Goal: Task Accomplishment & Management: Complete application form

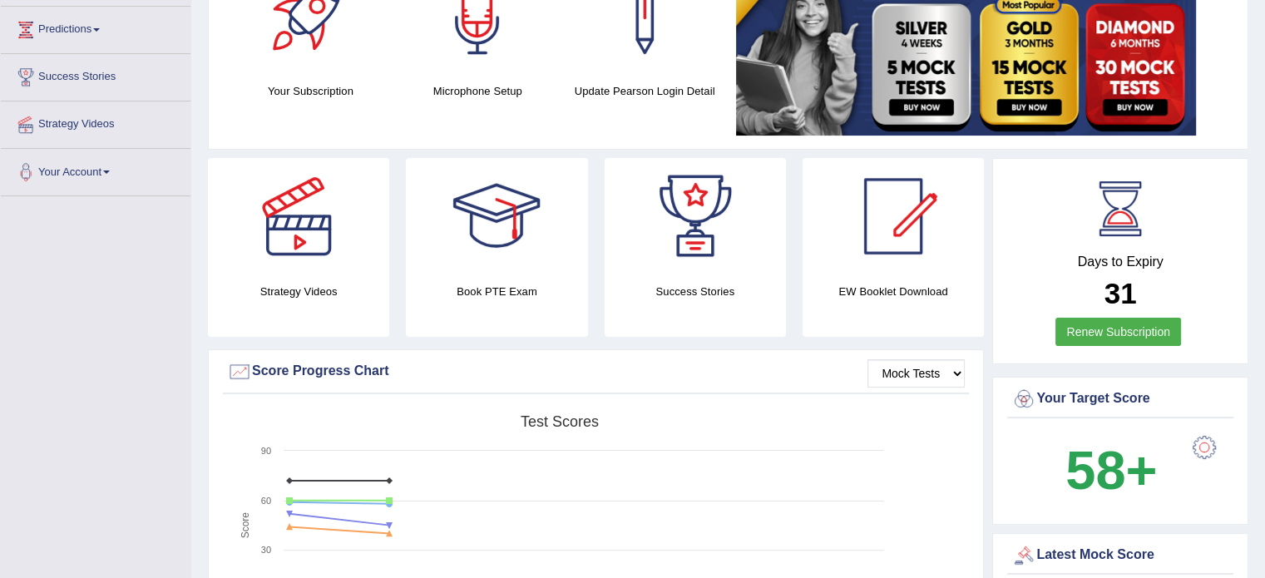
scroll to position [384, 0]
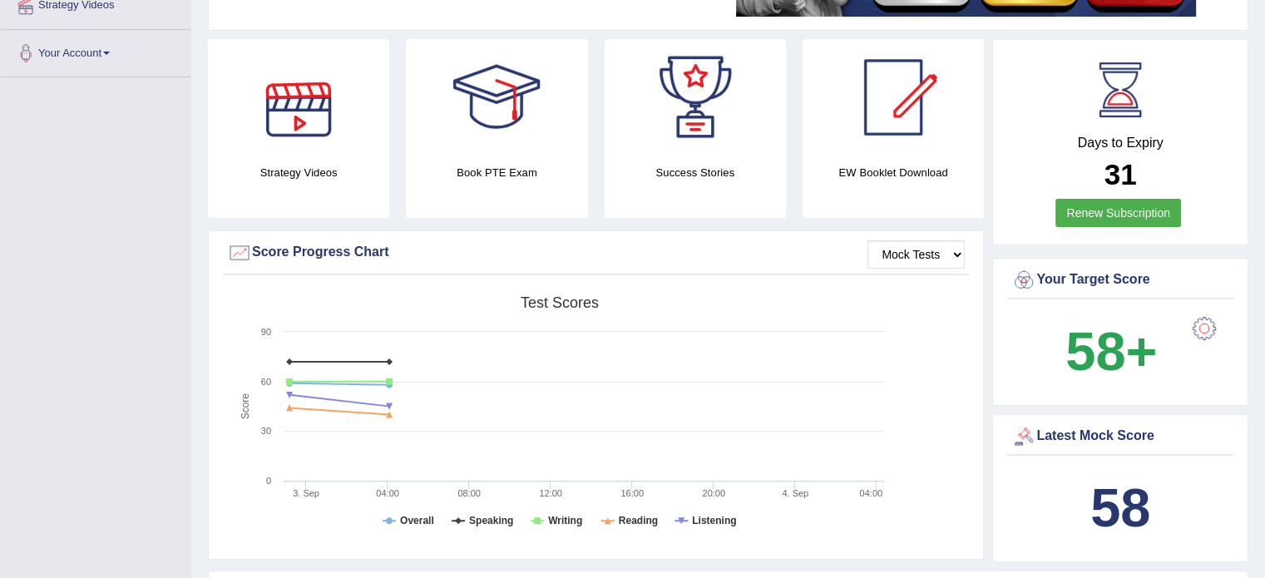
click at [203, 212] on div "Strategy Videos" at bounding box center [299, 128] width 198 height 179
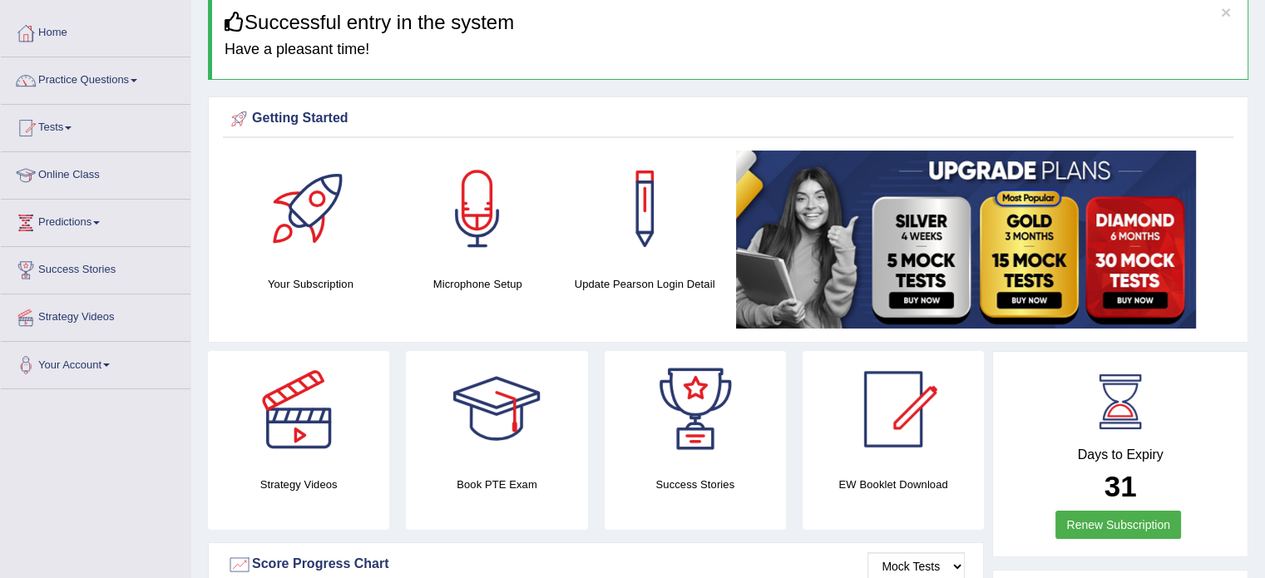
scroll to position [52, 0]
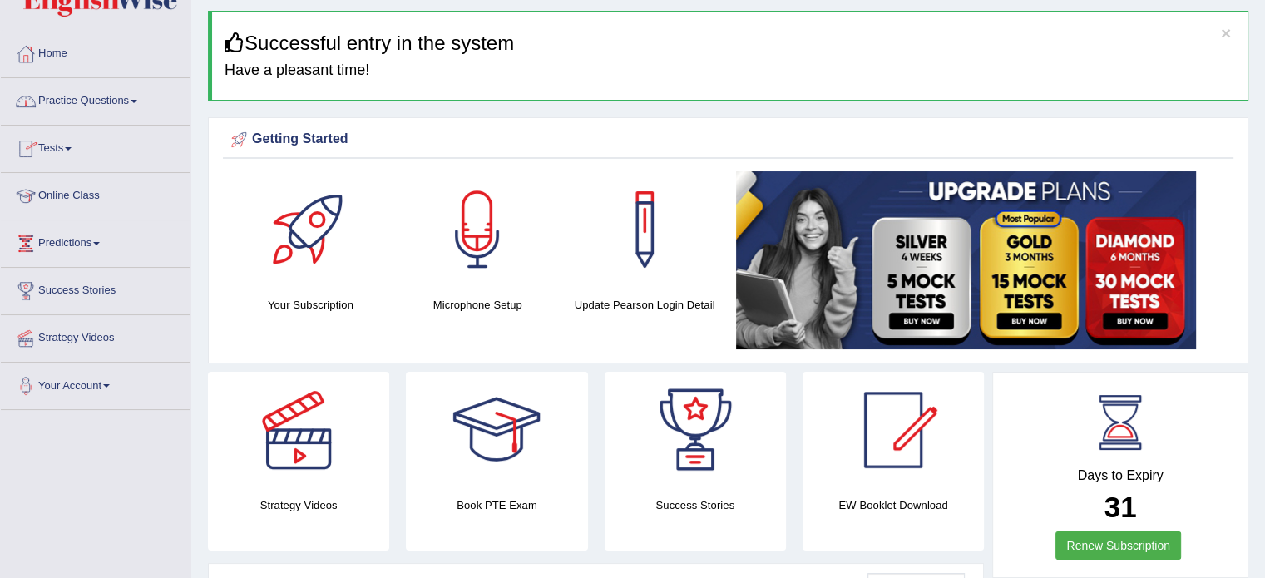
click at [96, 102] on link "Practice Questions" at bounding box center [96, 99] width 190 height 42
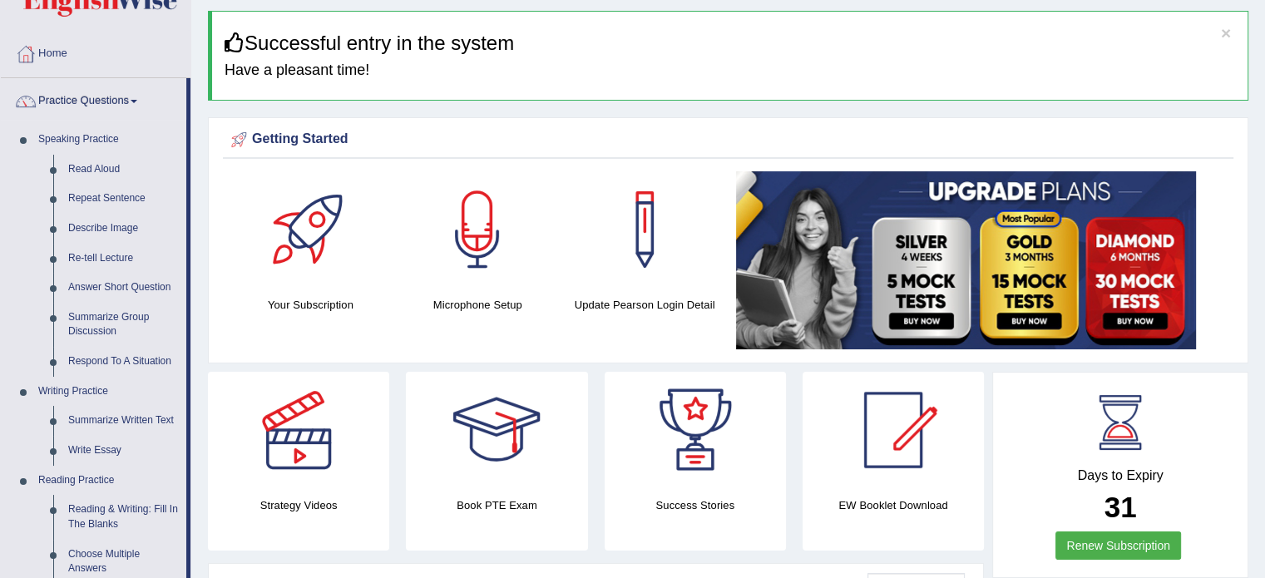
click at [101, 448] on link "Write Essay" at bounding box center [124, 451] width 126 height 30
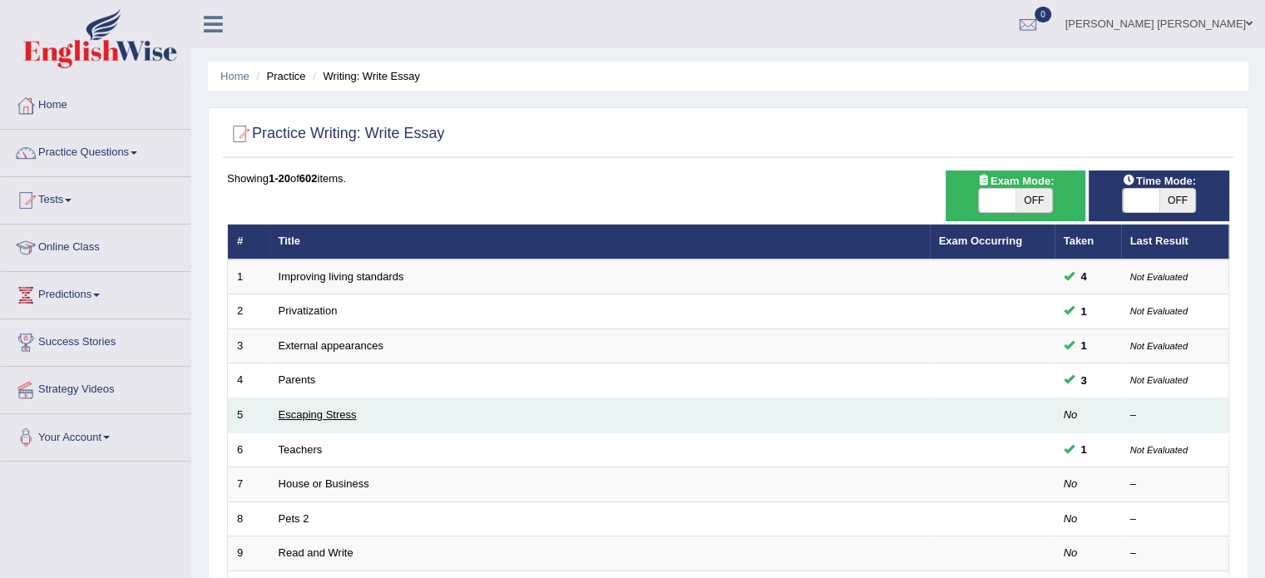
click at [299, 412] on link "Escaping Stress" at bounding box center [318, 414] width 78 height 12
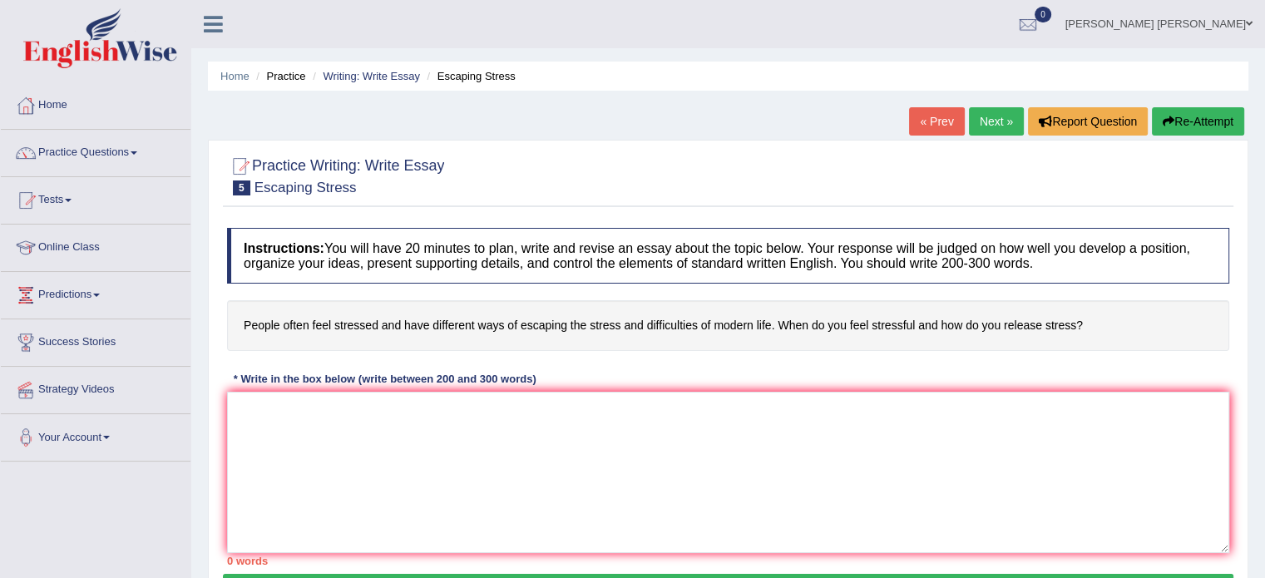
scroll to position [295, 0]
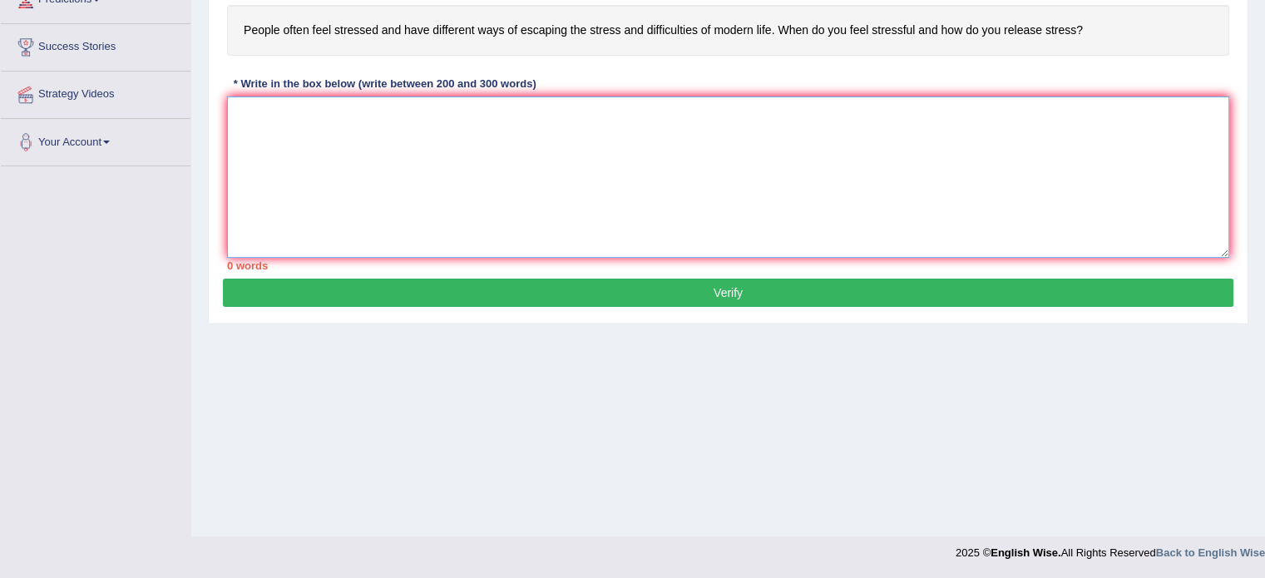
click at [262, 116] on textarea at bounding box center [728, 176] width 1002 height 161
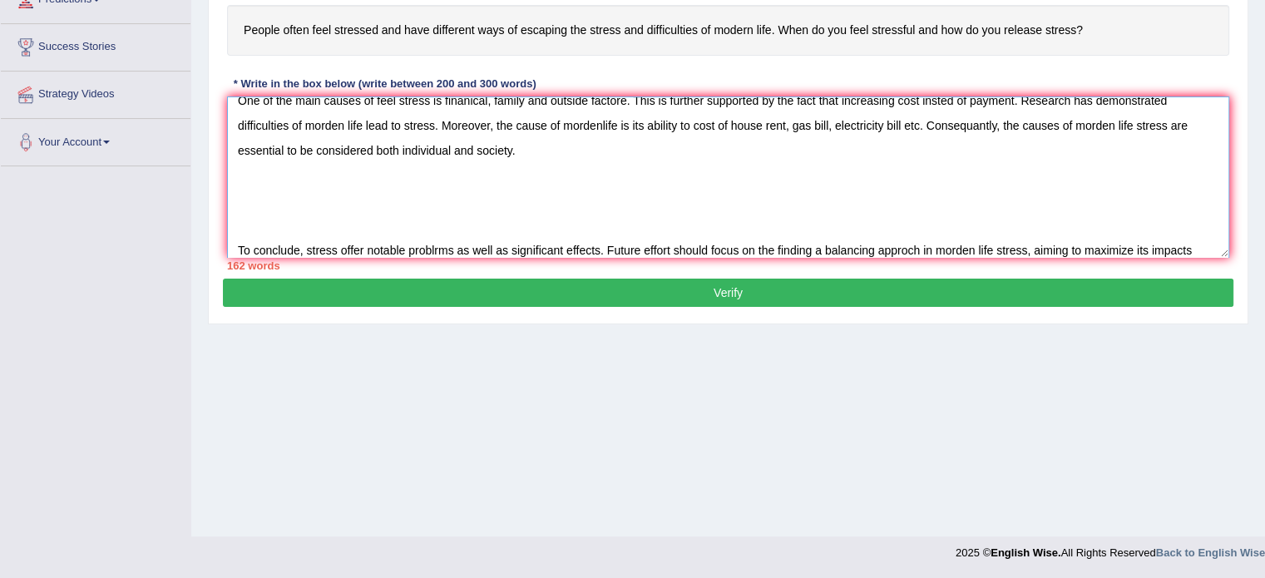
scroll to position [113, 0]
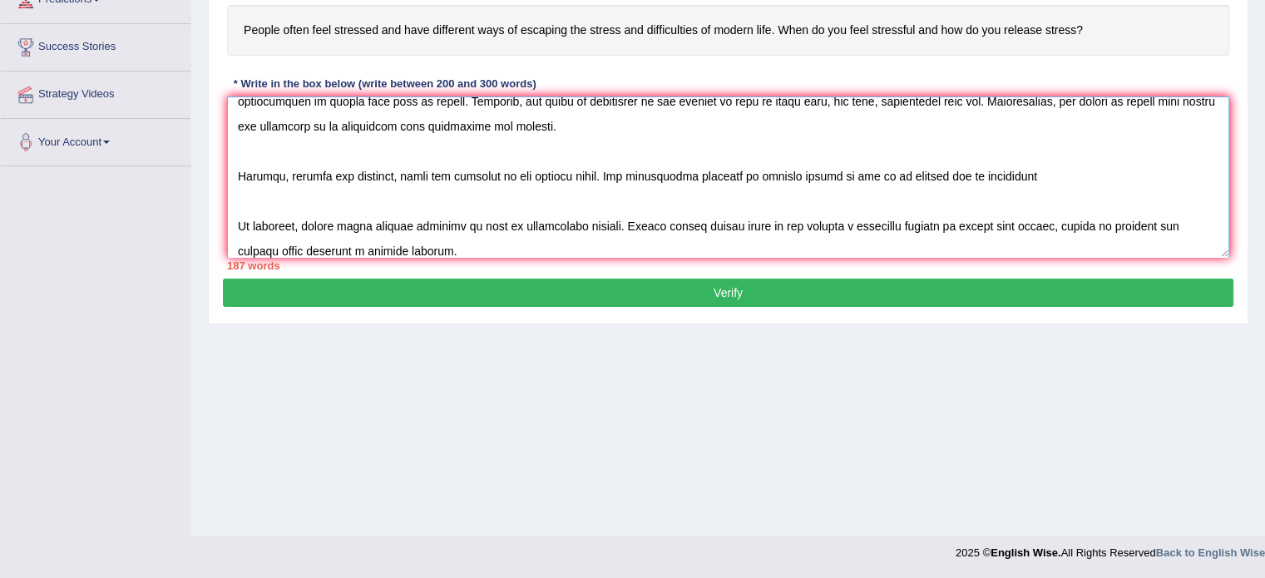
click at [852, 179] on textarea at bounding box center [728, 176] width 1002 height 161
click at [1024, 172] on textarea at bounding box center [728, 176] width 1002 height 161
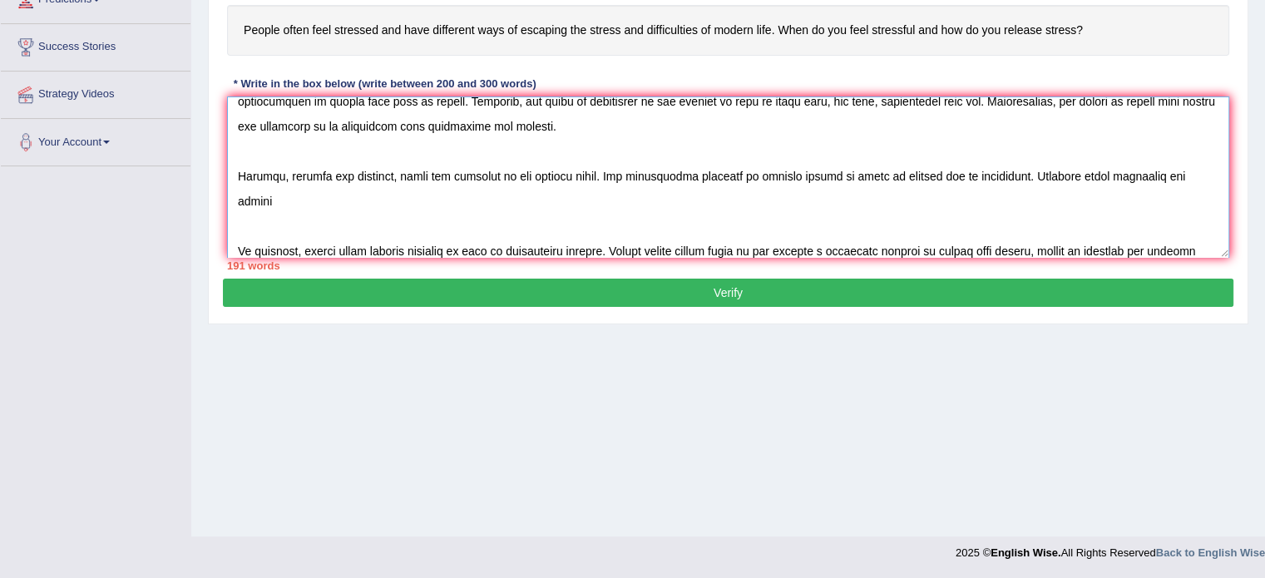
scroll to position [139, 0]
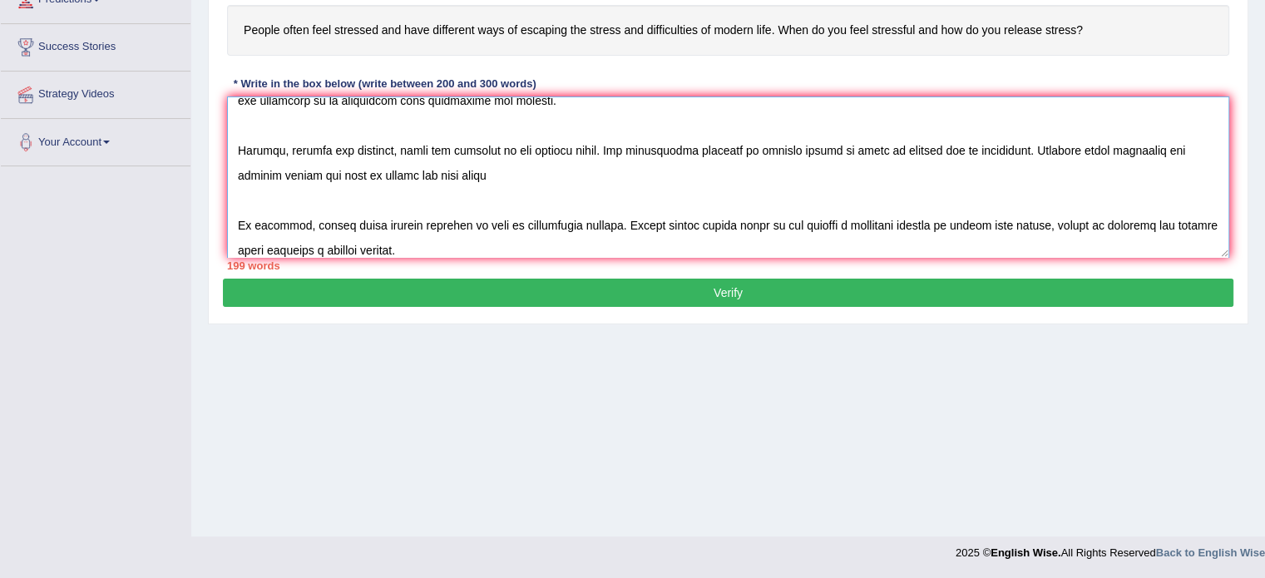
click at [455, 174] on textarea at bounding box center [728, 176] width 1002 height 161
click at [497, 175] on textarea at bounding box center [728, 176] width 1002 height 161
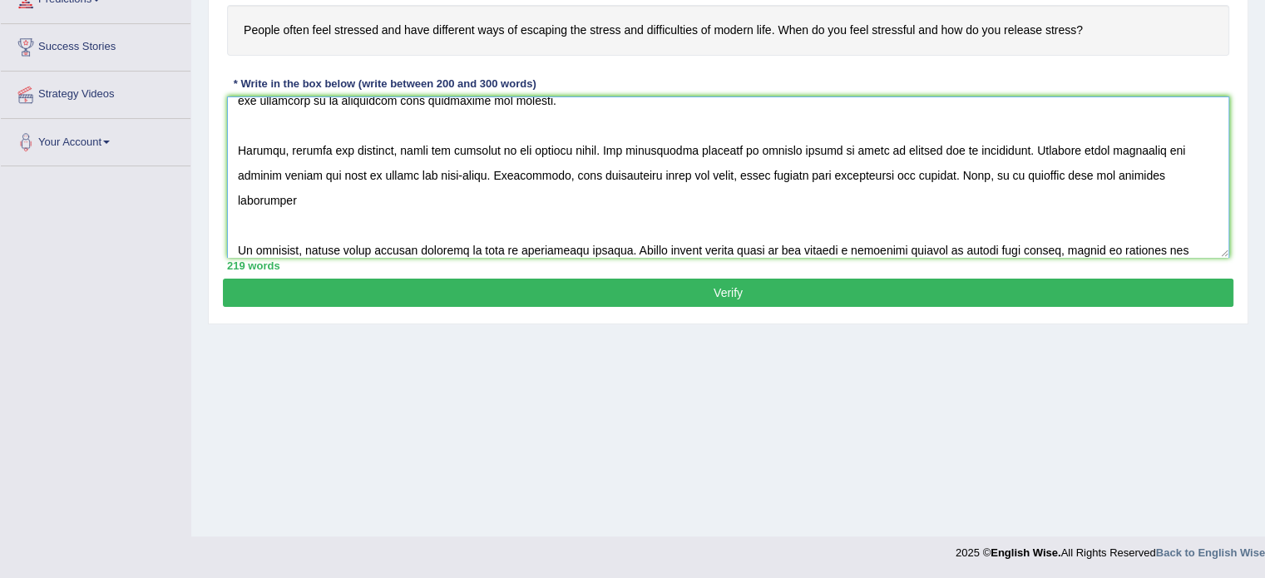
scroll to position [163, 0]
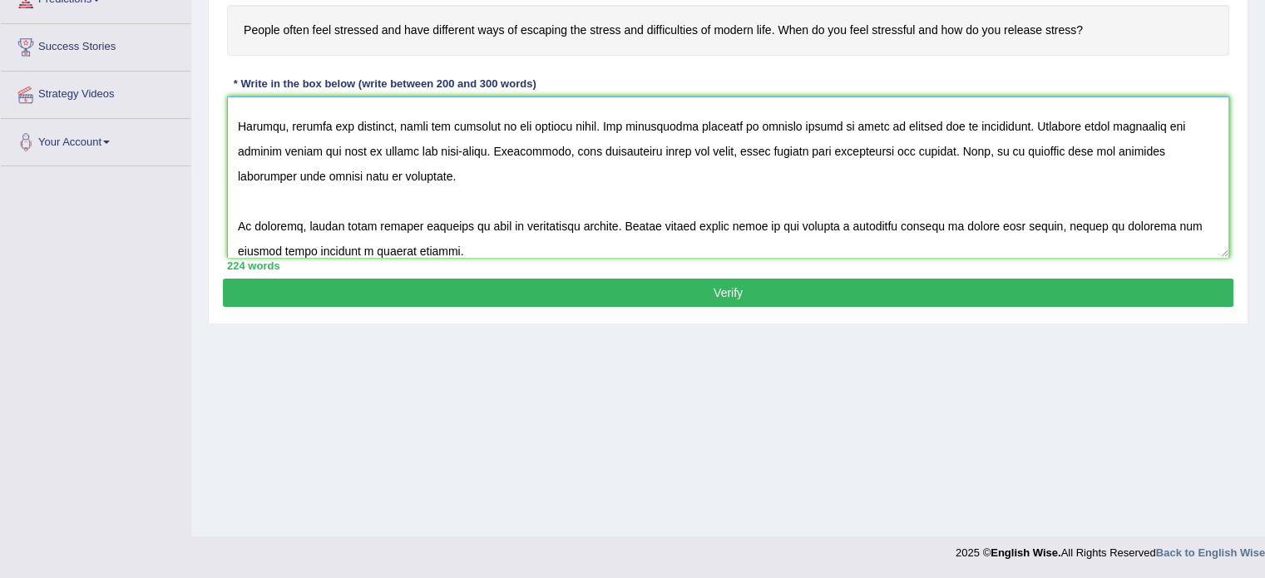
click at [453, 132] on textarea at bounding box center [728, 176] width 1002 height 161
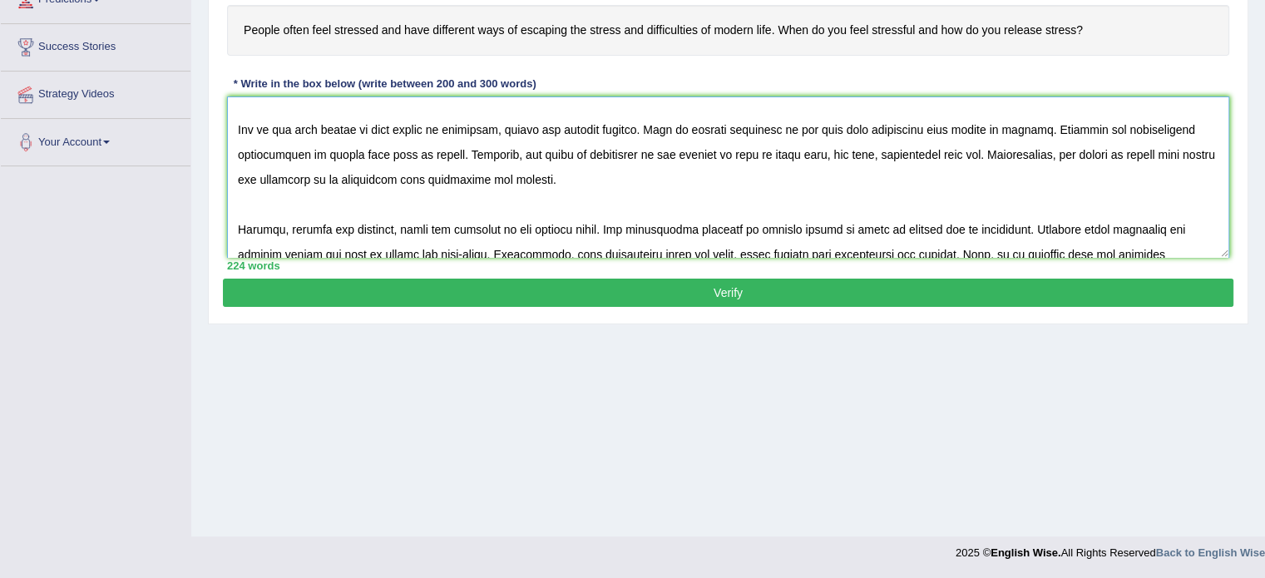
scroll to position [10, 0]
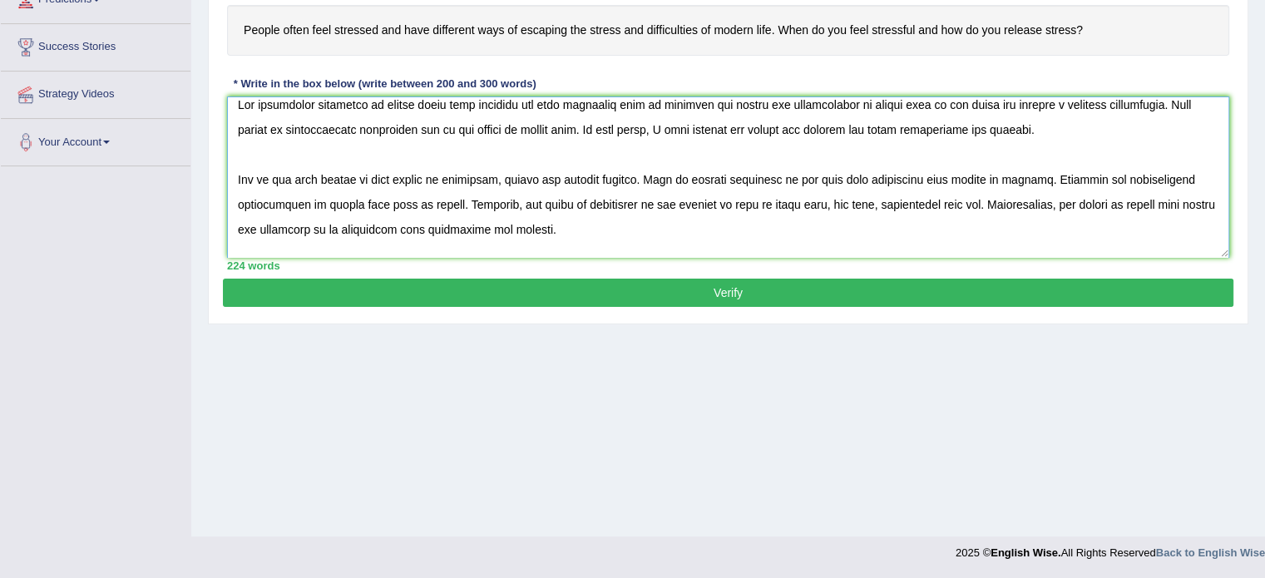
click at [521, 126] on textarea at bounding box center [728, 176] width 1002 height 161
click at [968, 172] on textarea at bounding box center [728, 176] width 1002 height 161
click at [655, 202] on textarea at bounding box center [728, 176] width 1002 height 161
click at [670, 199] on textarea at bounding box center [728, 176] width 1002 height 161
click at [1167, 200] on textarea at bounding box center [728, 176] width 1002 height 161
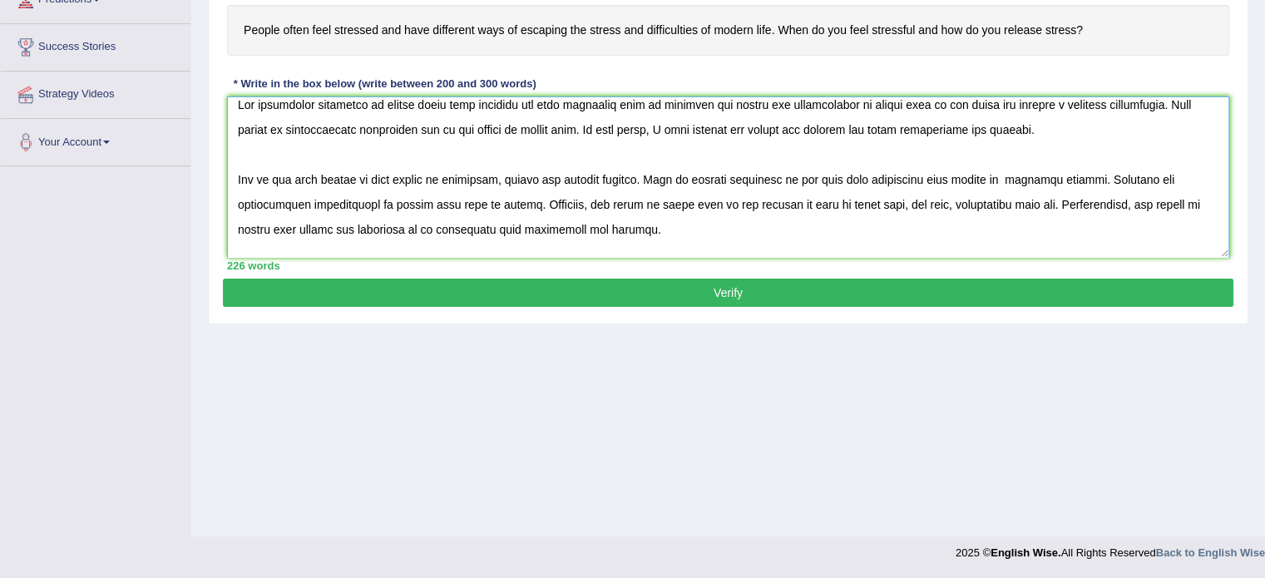
click at [668, 200] on textarea at bounding box center [728, 176] width 1002 height 161
click at [505, 225] on textarea at bounding box center [728, 176] width 1002 height 161
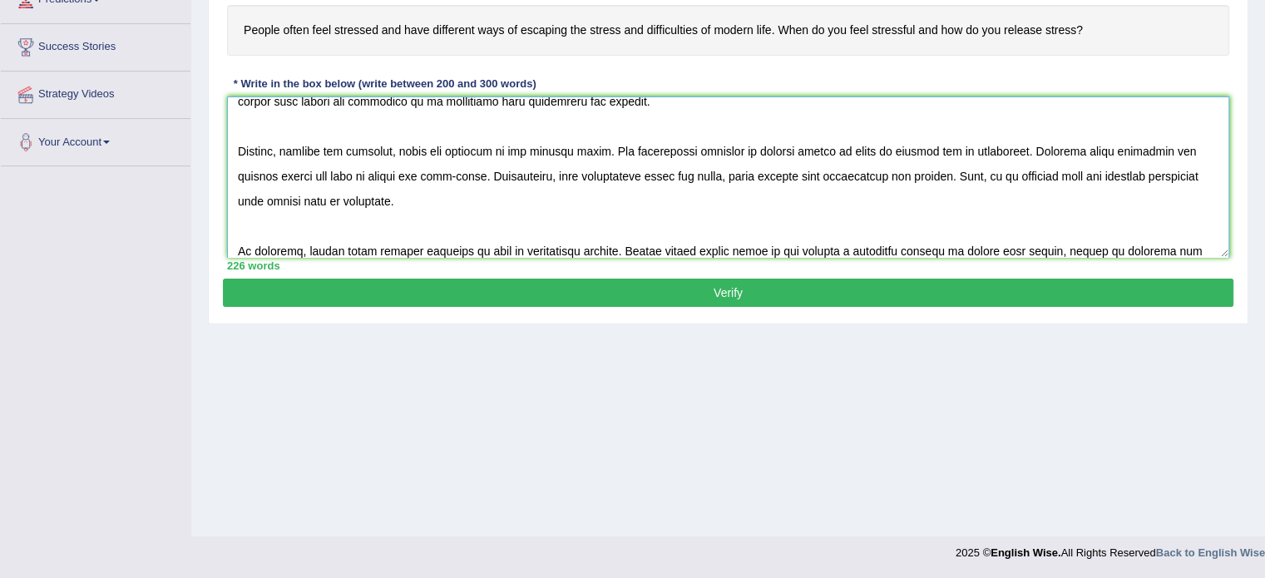
scroll to position [163, 0]
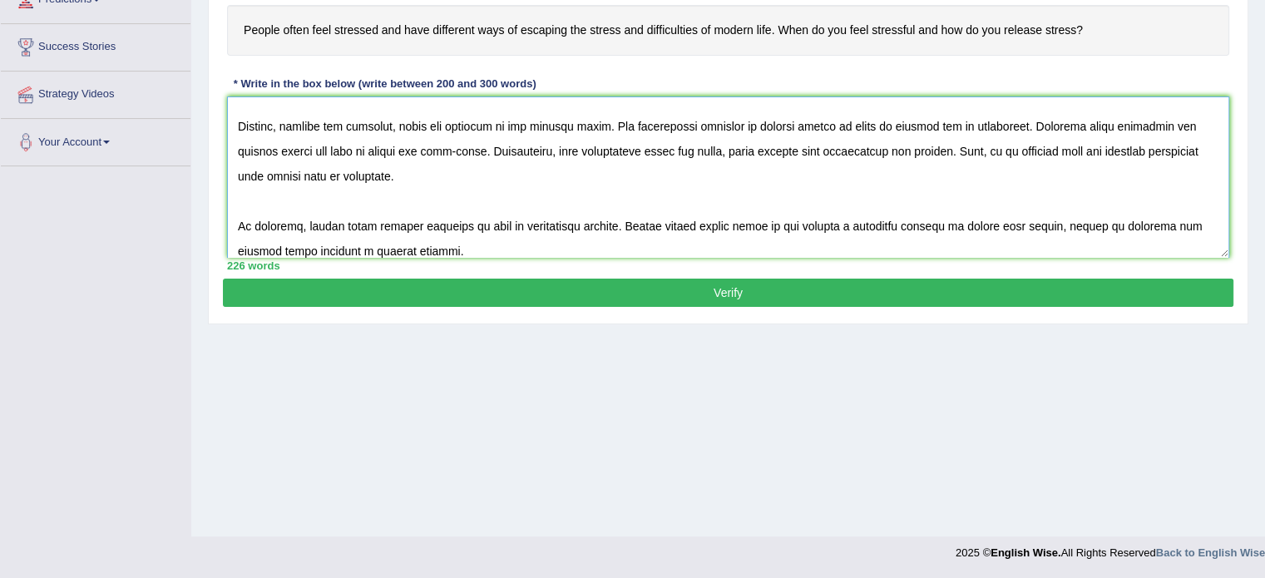
click at [436, 222] on textarea at bounding box center [728, 176] width 1002 height 161
click at [960, 224] on textarea at bounding box center [728, 176] width 1002 height 161
click at [965, 224] on textarea at bounding box center [728, 176] width 1002 height 161
type textarea "The increasing influence of people often feel stressed and have different ways …"
click at [511, 283] on button "Verify" at bounding box center [728, 293] width 1010 height 28
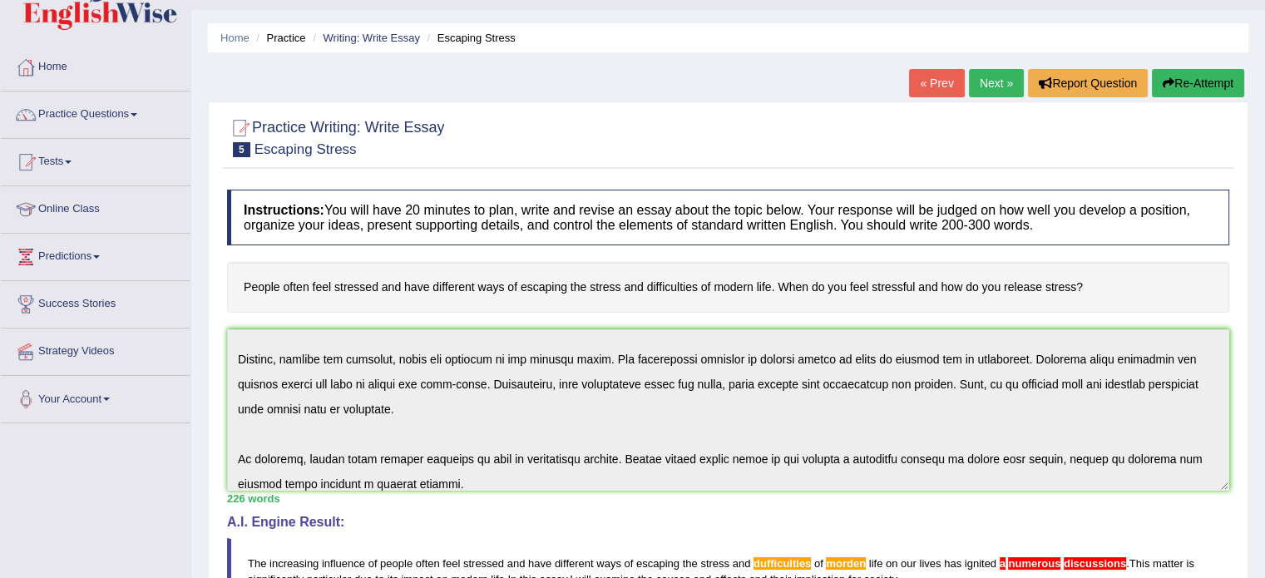
scroll to position [0, 0]
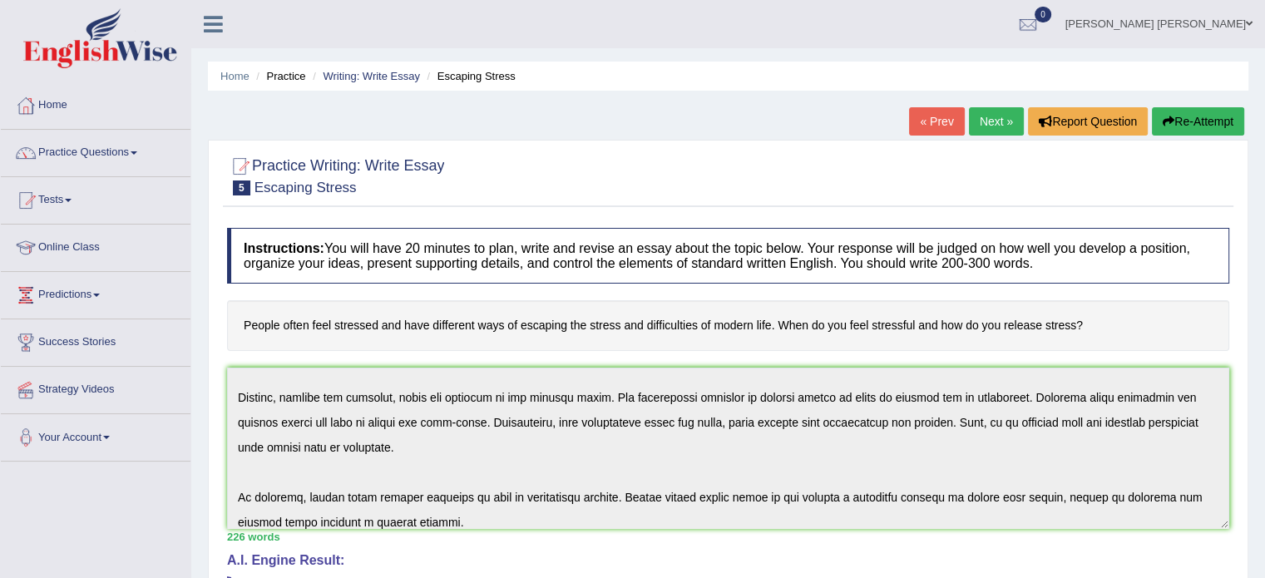
click at [1176, 113] on button "Re-Attempt" at bounding box center [1198, 121] width 92 height 28
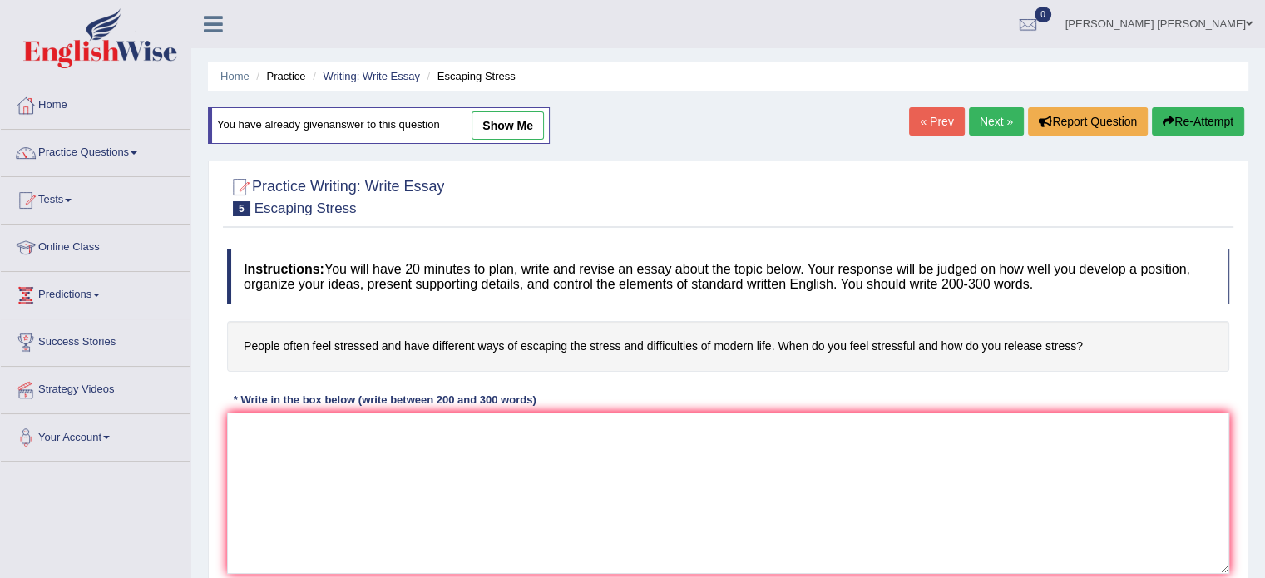
click at [508, 131] on link "show me" at bounding box center [507, 125] width 72 height 28
type textarea "The increasing influence of people often feel stressed and have different ways …"
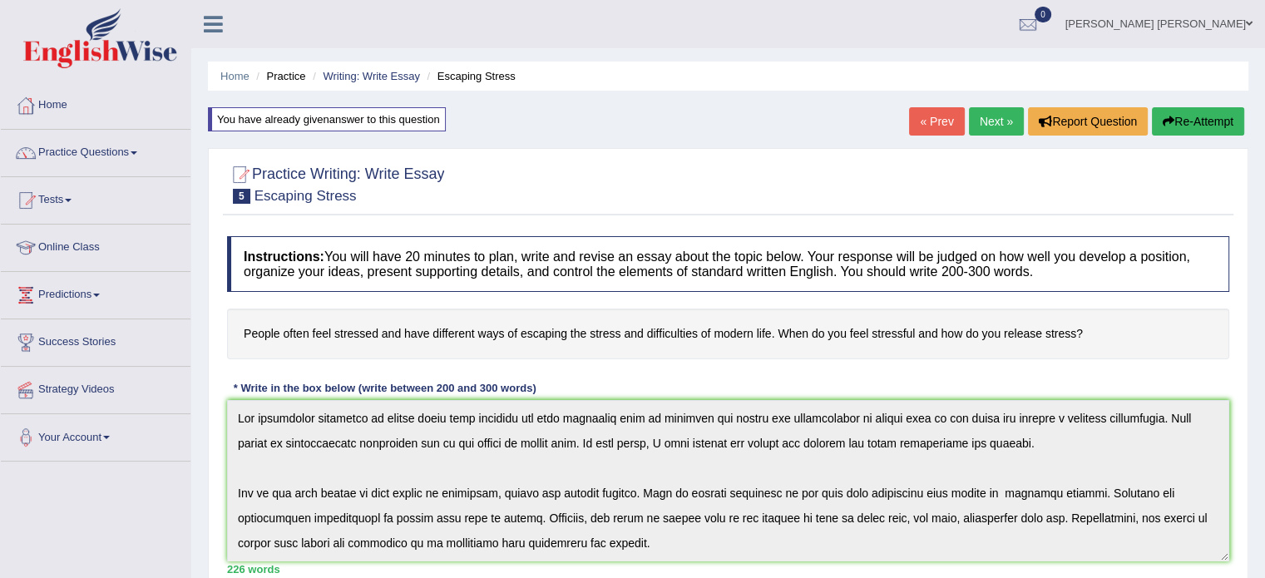
click at [1231, 122] on button "Re-Attempt" at bounding box center [1198, 121] width 92 height 28
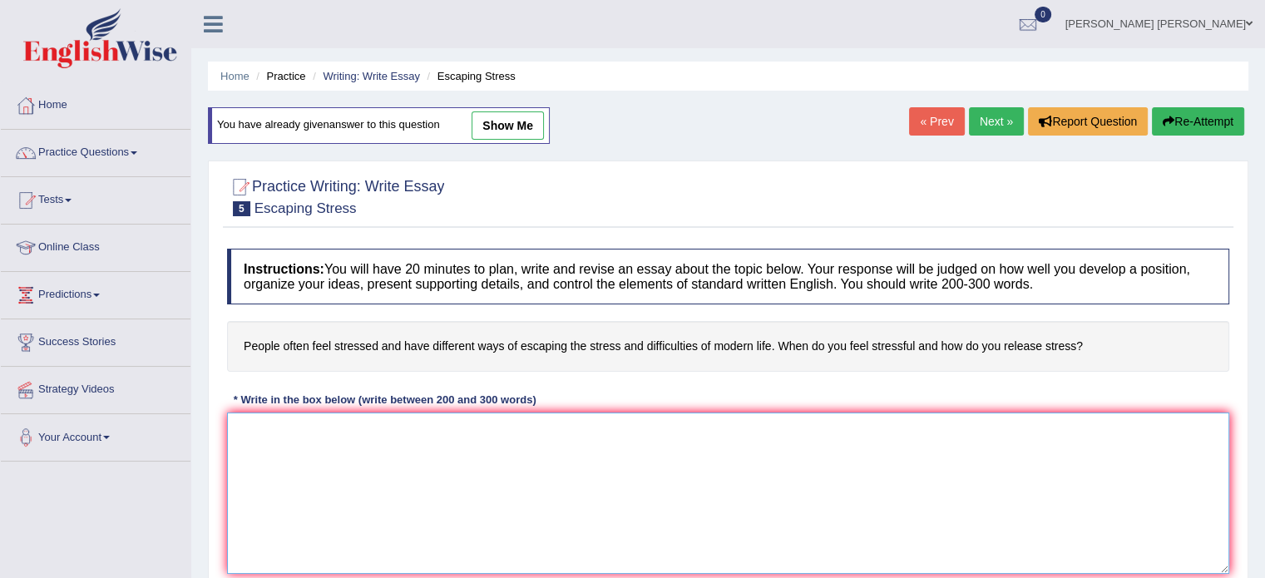
click at [489, 466] on textarea at bounding box center [728, 492] width 1002 height 161
paste textarea "The increasing influence of people often feel stressed and have different ways …"
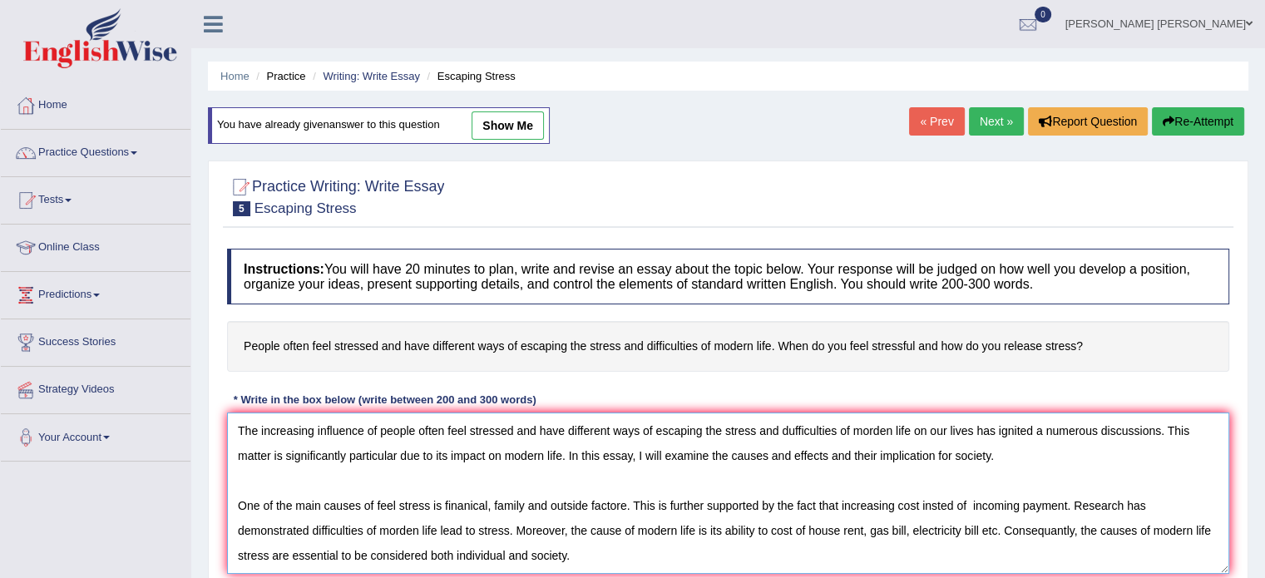
click at [1221, 461] on textarea "The increasing influence of people often feel stressed and have different ways …" at bounding box center [728, 492] width 1002 height 161
click at [523, 119] on link "show me" at bounding box center [507, 125] width 72 height 28
type textarea "The increasing influence of people often feel stressed and have different ways …"
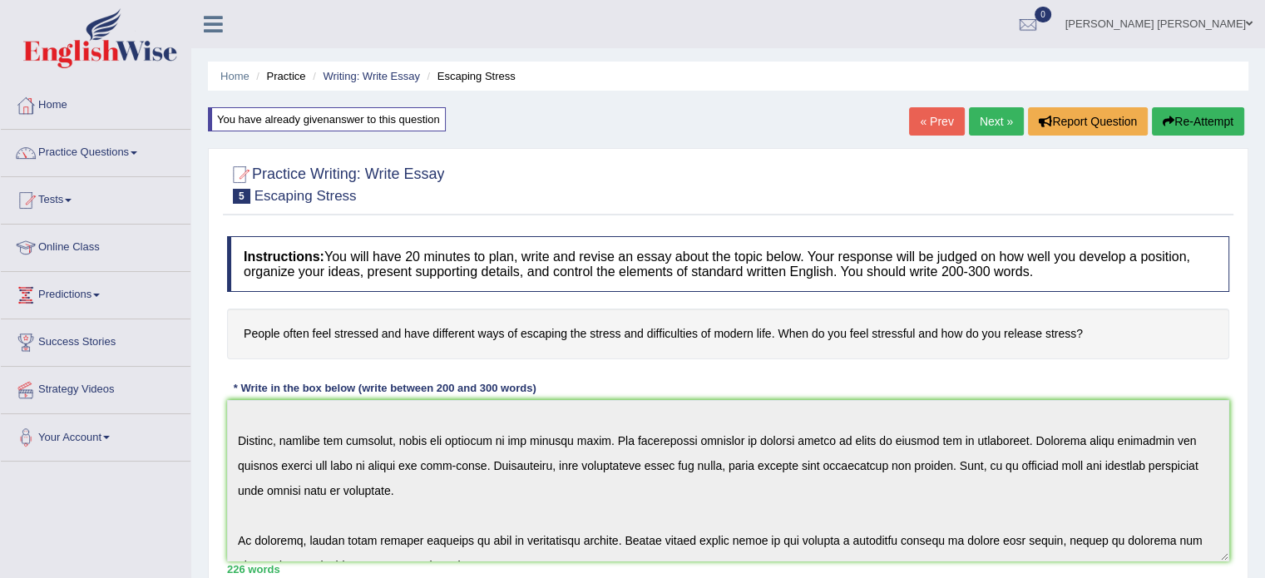
scroll to position [175, 0]
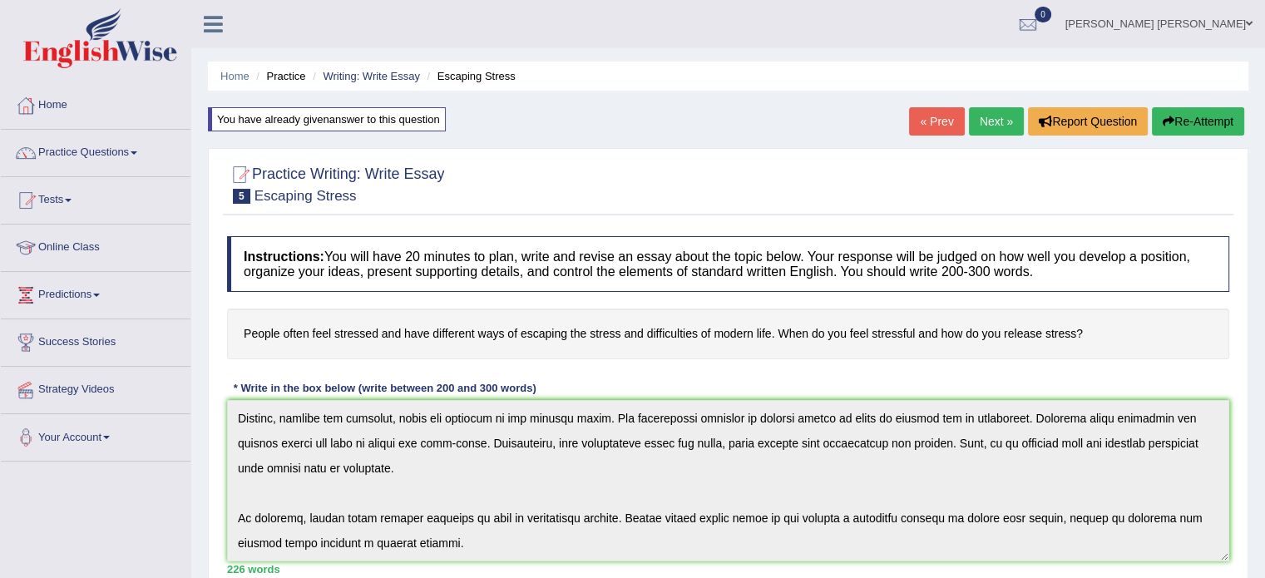
click at [1192, 110] on button "Re-Attempt" at bounding box center [1198, 121] width 92 height 28
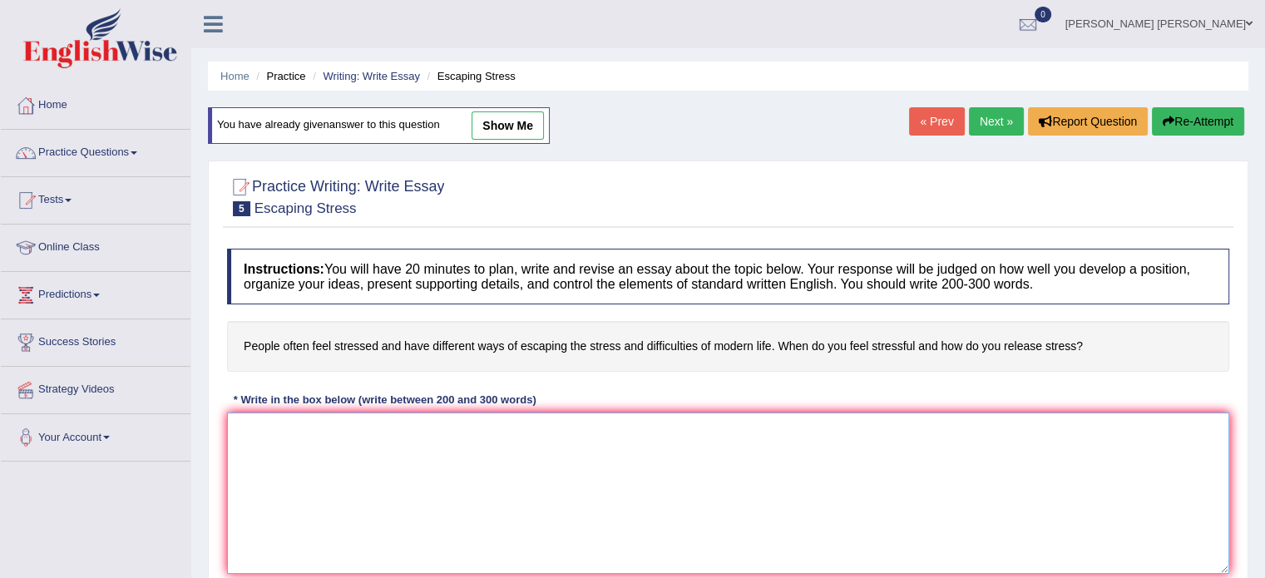
click at [891, 449] on textarea at bounding box center [728, 492] width 1002 height 161
paste textarea "The increasing influence of people often feel stressed and have different ways …"
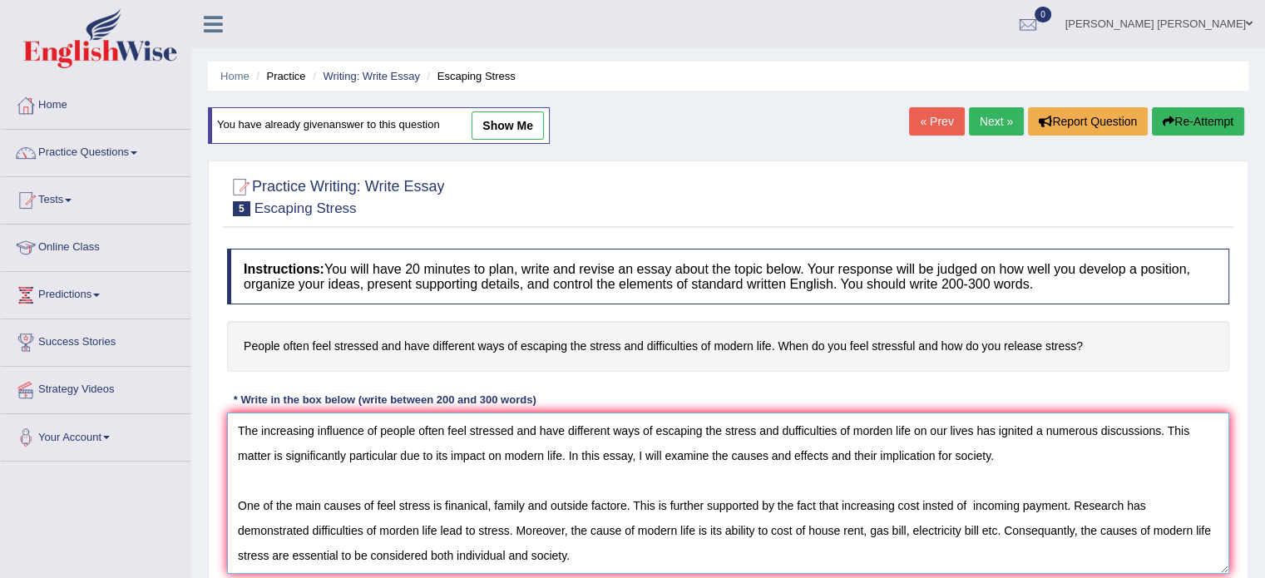
click at [1211, 521] on textarea "The increasing influence of people often feel stressed and have different ways …" at bounding box center [728, 492] width 1002 height 161
click at [487, 121] on link "show me" at bounding box center [507, 125] width 72 height 28
type textarea "The increasing influence of people often feel stressed and have different ways …"
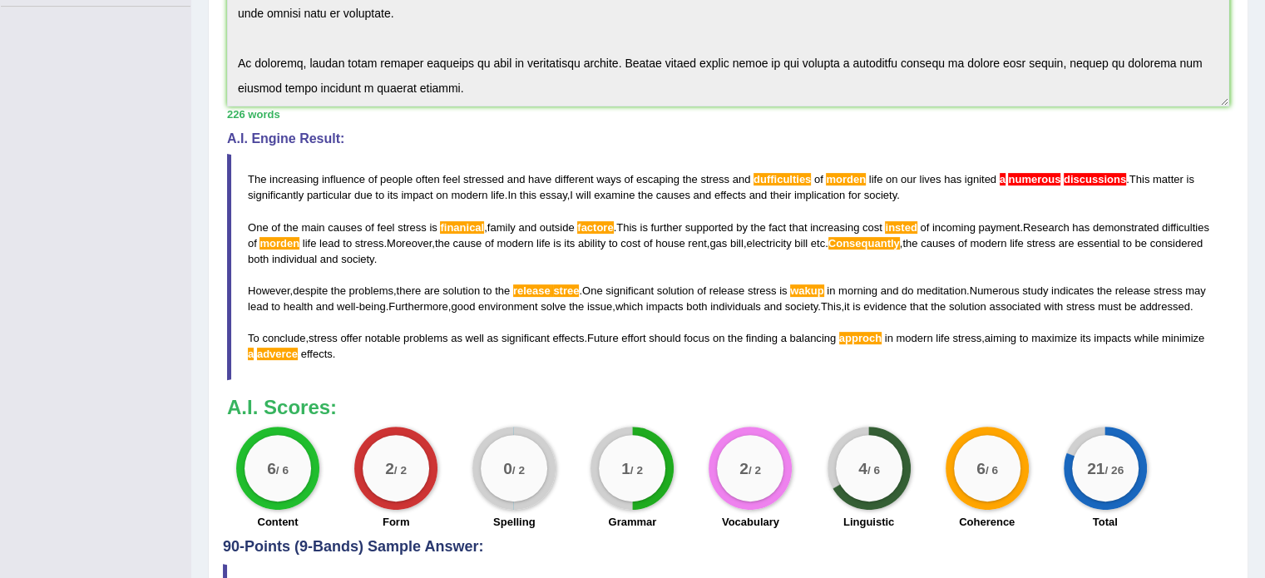
scroll to position [519, 0]
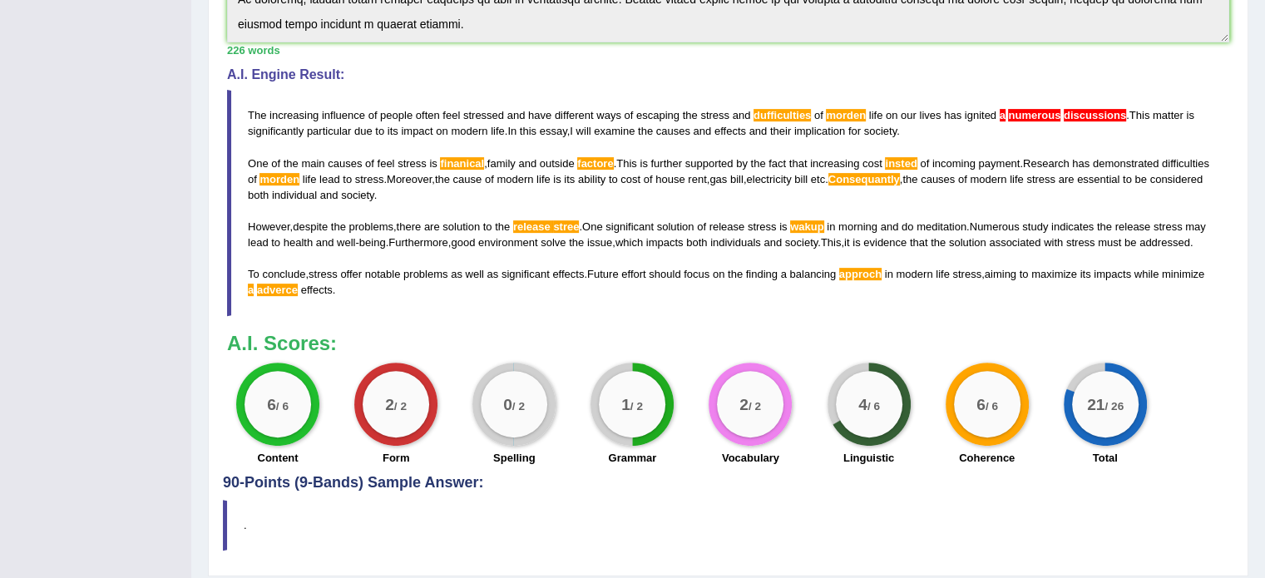
click at [476, 56] on div "Instructions: You will have 20 minutes to plan, write and revise an essay about…" at bounding box center [728, 92] width 1010 height 766
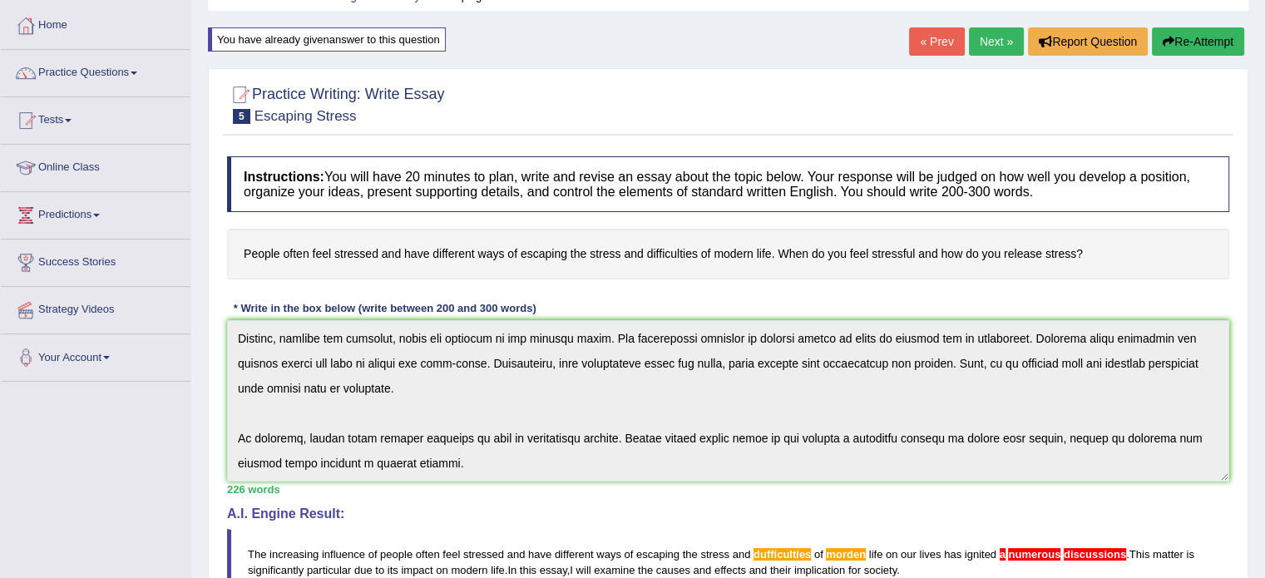
scroll to position [53, 0]
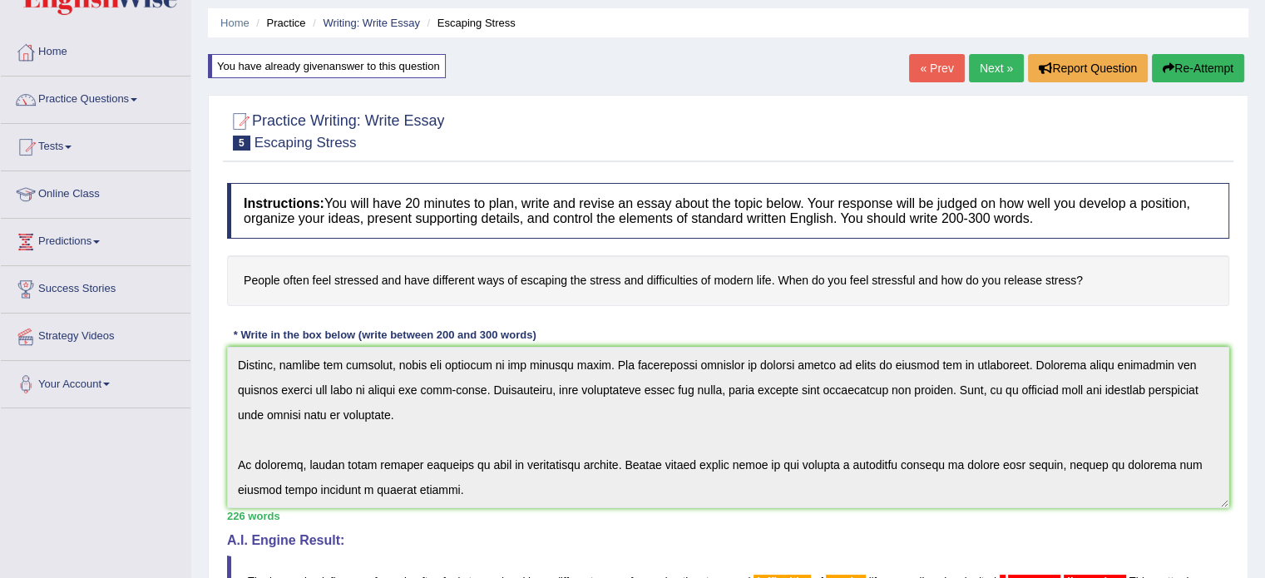
click at [1211, 59] on button "Re-Attempt" at bounding box center [1198, 68] width 92 height 28
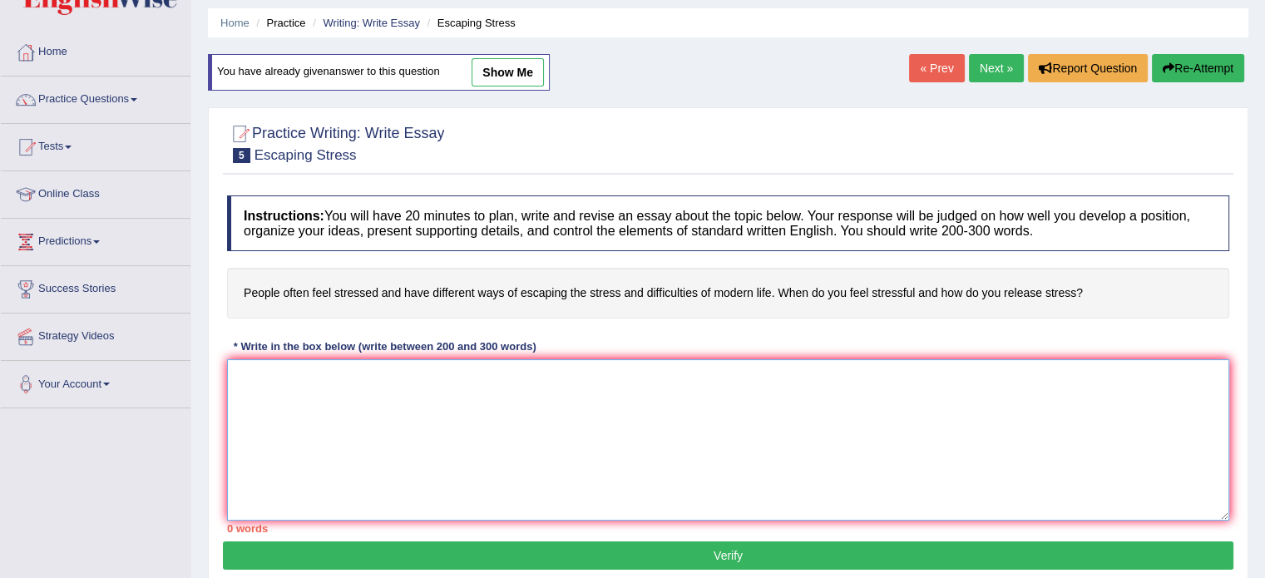
click at [679, 412] on textarea at bounding box center [728, 439] width 1002 height 161
paste textarea "The increasing influence of people often feel stressed and have different ways …"
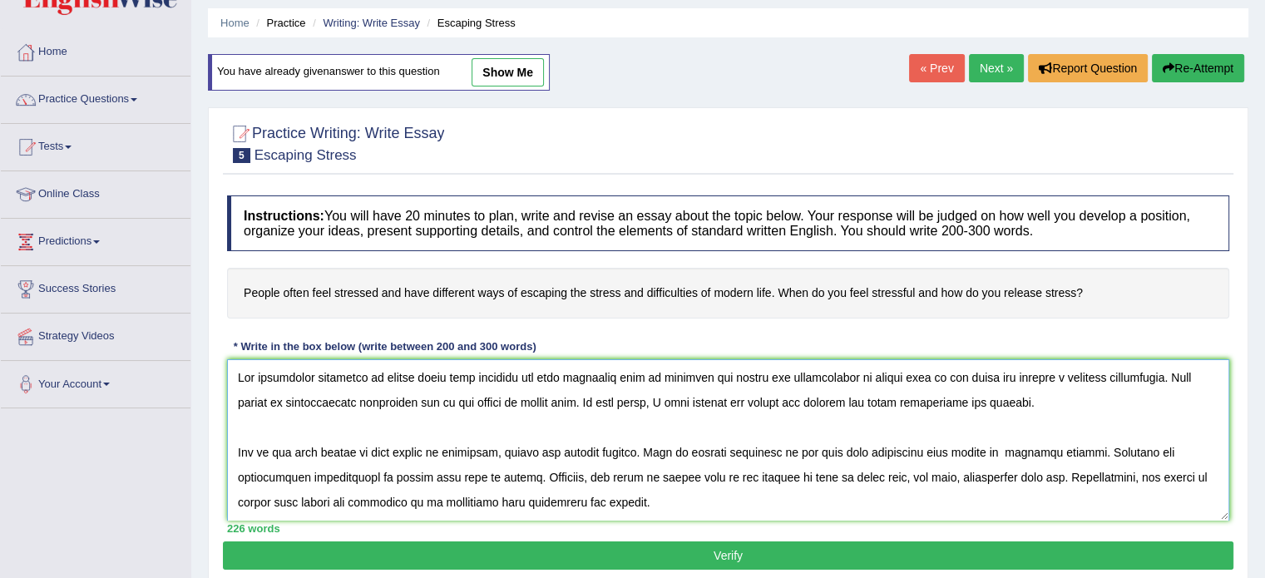
scroll to position [163, 0]
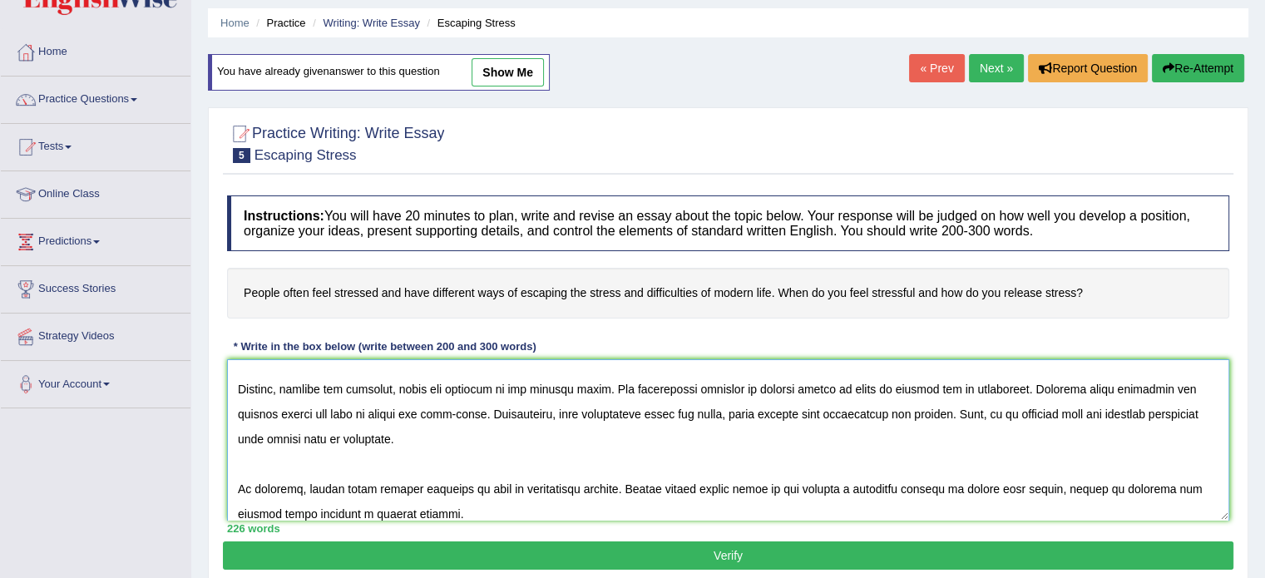
click at [448, 425] on textarea at bounding box center [728, 439] width 1002 height 161
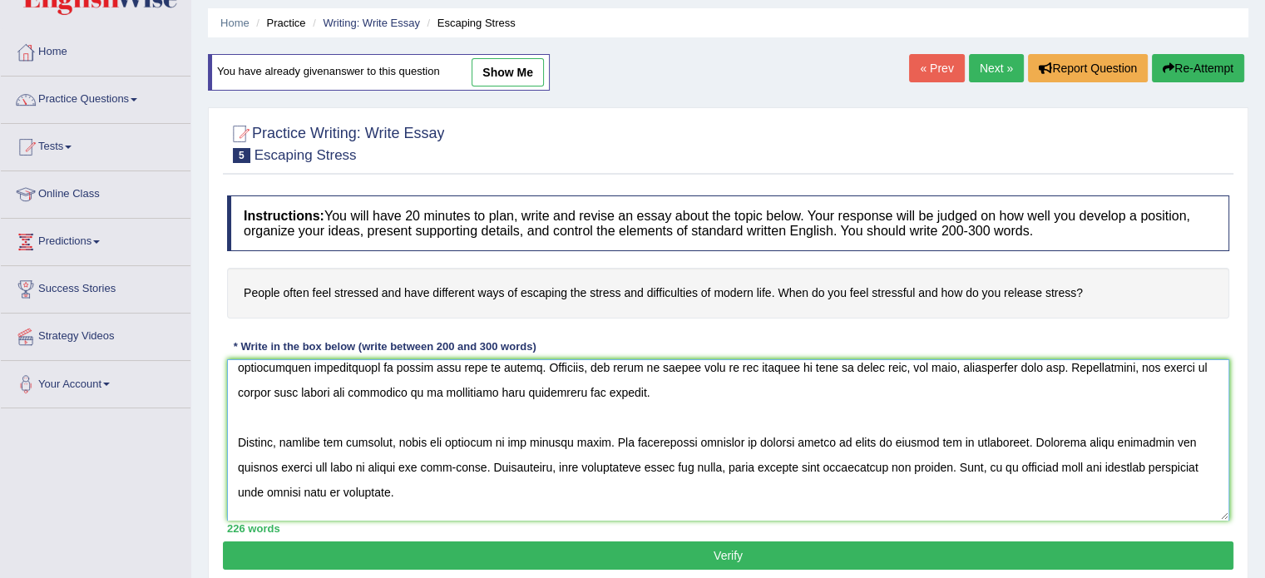
scroll to position [10, 0]
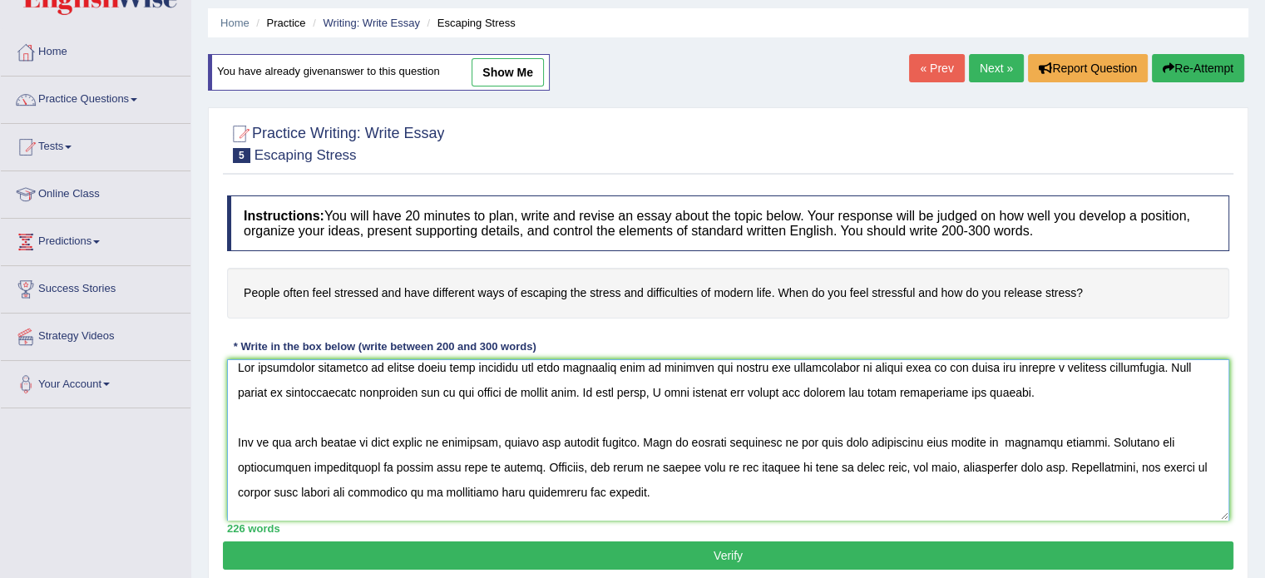
click at [797, 363] on textarea at bounding box center [728, 439] width 1002 height 161
click at [1039, 359] on textarea at bounding box center [728, 439] width 1002 height 161
click at [878, 359] on textarea at bounding box center [728, 439] width 1002 height 161
click at [624, 438] on textarea at bounding box center [728, 439] width 1002 height 161
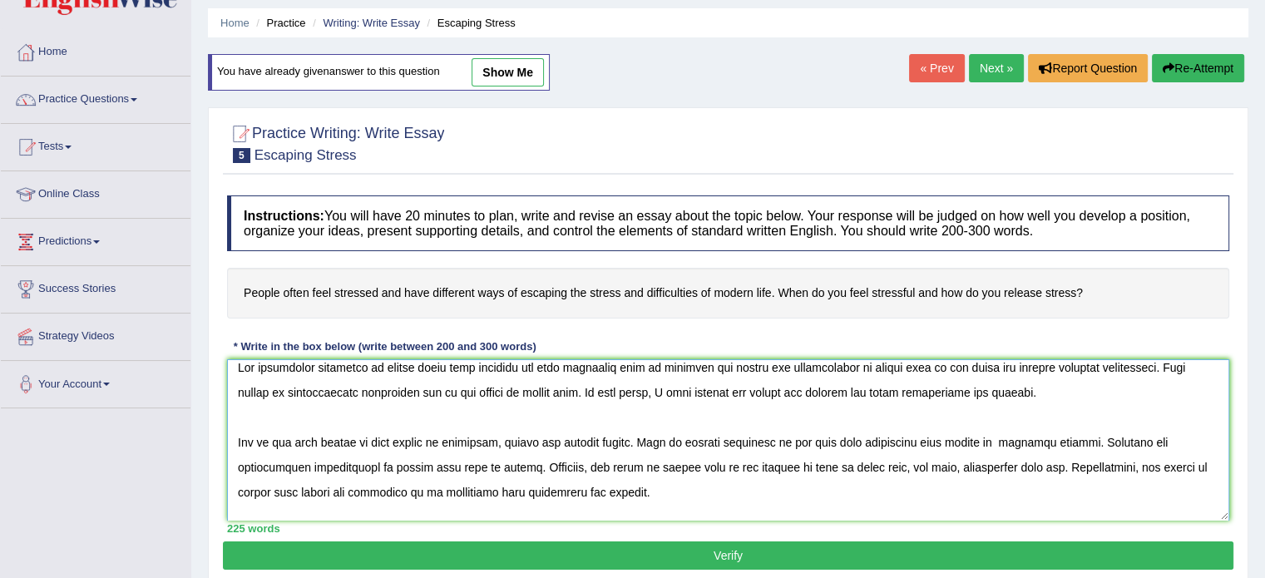
click at [940, 435] on textarea at bounding box center [728, 439] width 1002 height 161
click at [411, 464] on textarea at bounding box center [728, 439] width 1002 height 161
click at [401, 463] on textarea at bounding box center [728, 439] width 1002 height 161
click at [1058, 464] on textarea at bounding box center [728, 439] width 1002 height 161
click at [927, 501] on textarea at bounding box center [728, 439] width 1002 height 161
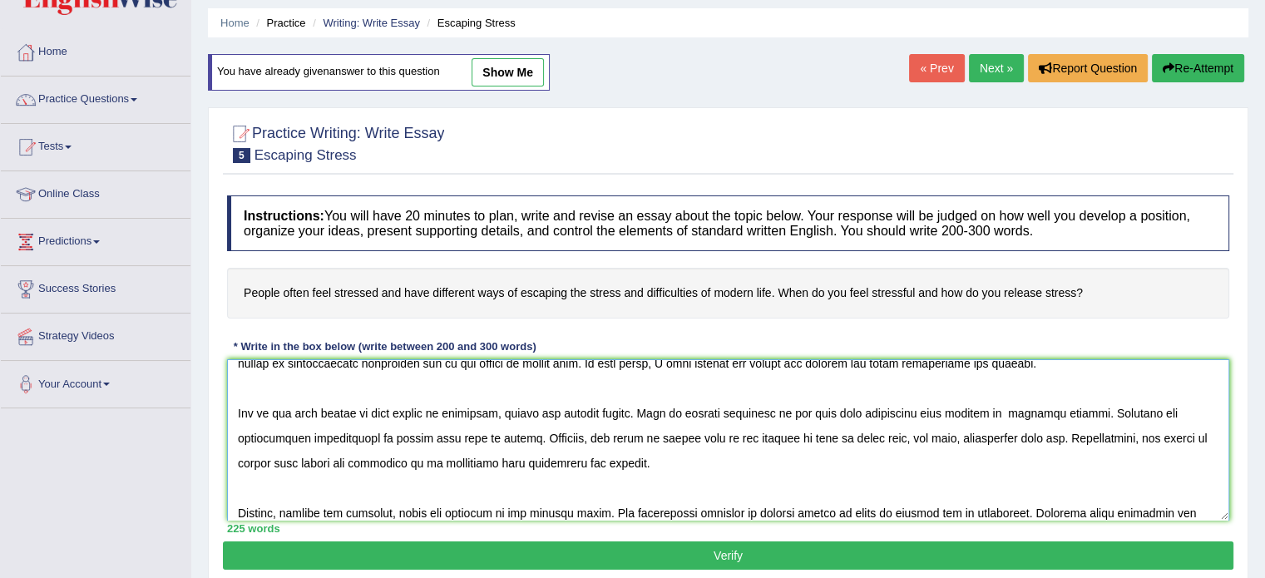
scroll to position [63, 0]
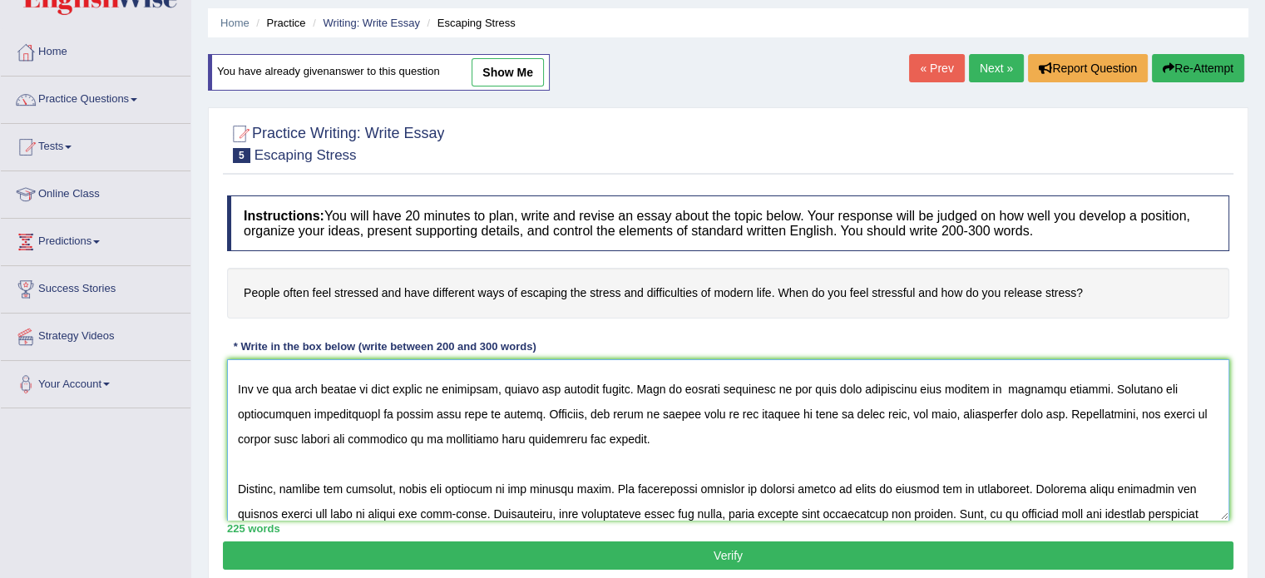
click at [596, 481] on textarea at bounding box center [728, 439] width 1002 height 161
click at [852, 482] on textarea at bounding box center [728, 439] width 1002 height 161
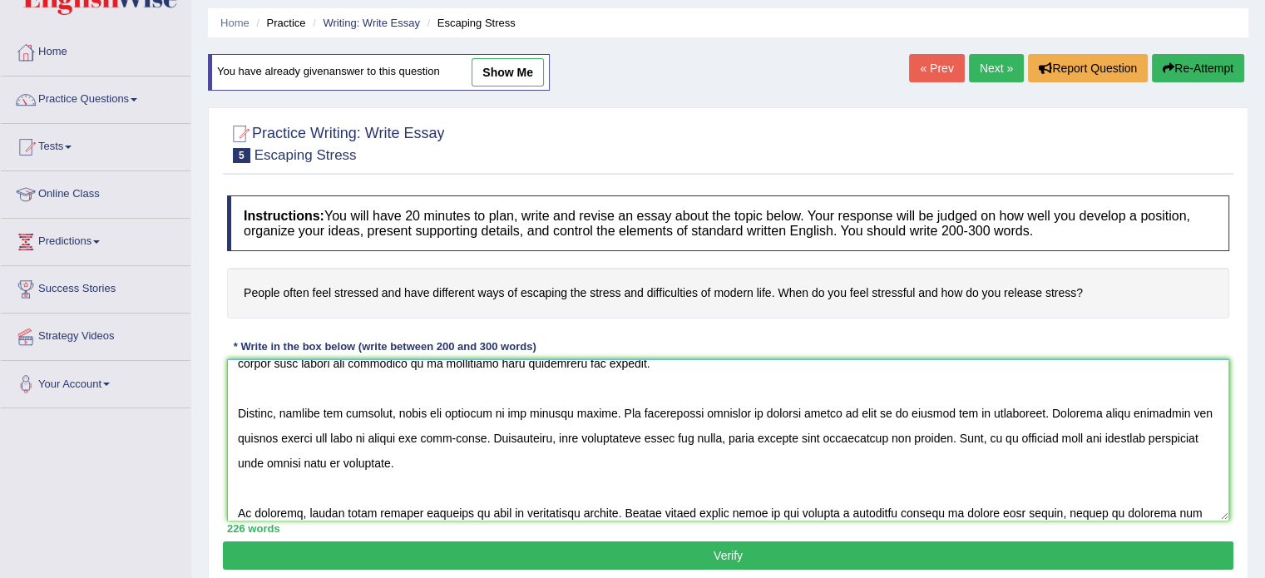
scroll to position [163, 0]
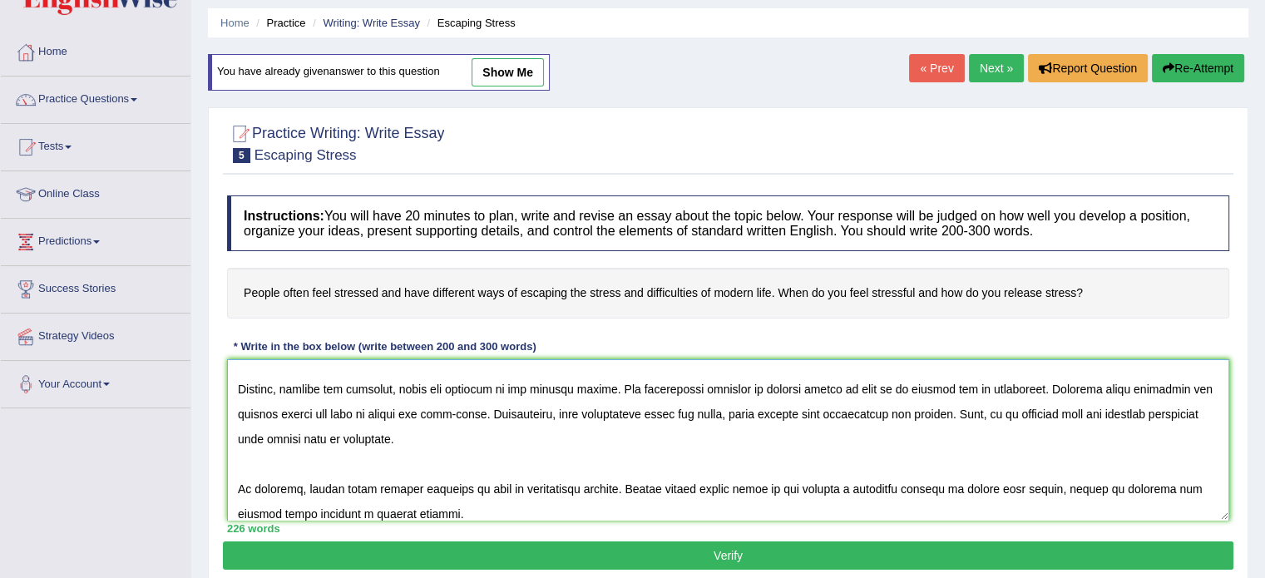
click at [908, 485] on textarea at bounding box center [728, 439] width 1002 height 161
click at [325, 516] on textarea at bounding box center [728, 439] width 1002 height 161
click at [422, 508] on textarea at bounding box center [728, 439] width 1002 height 161
type textarea "The increasing influence of people often feel stressed and have different ways …"
click at [442, 544] on button "Verify" at bounding box center [728, 555] width 1010 height 28
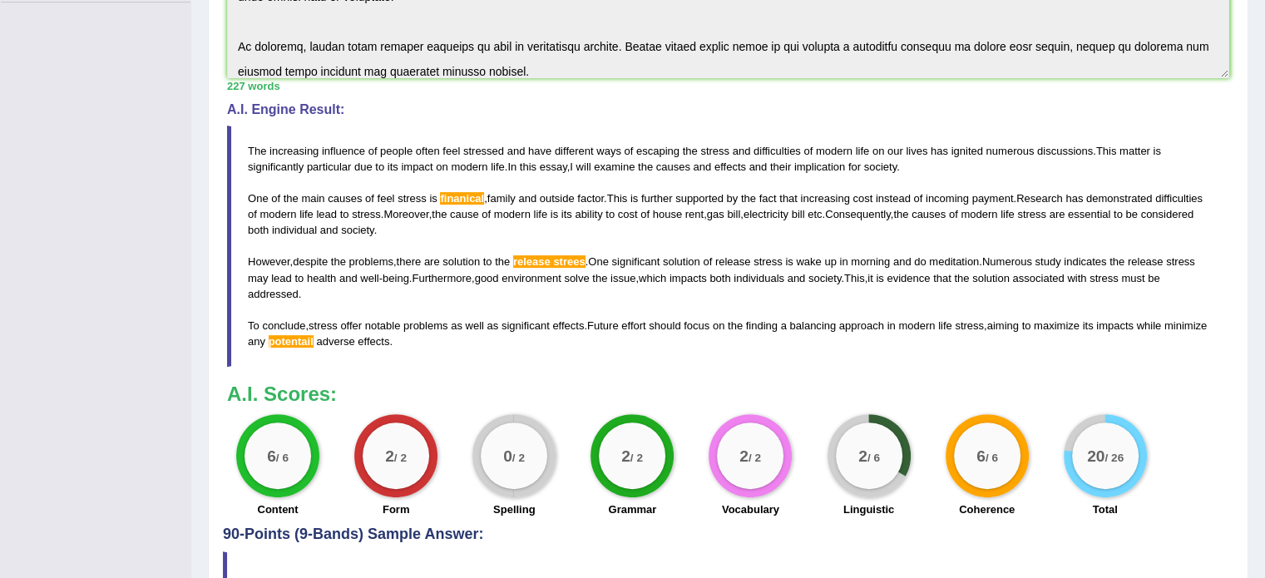
scroll to position [461, 0]
